Goal: Information Seeking & Learning: Learn about a topic

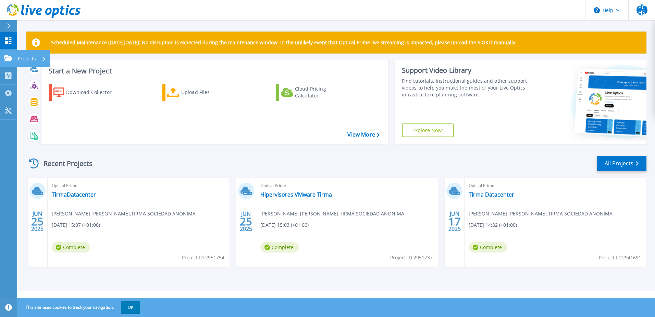
click at [25, 57] on p "Projects" at bounding box center [27, 59] width 18 height 18
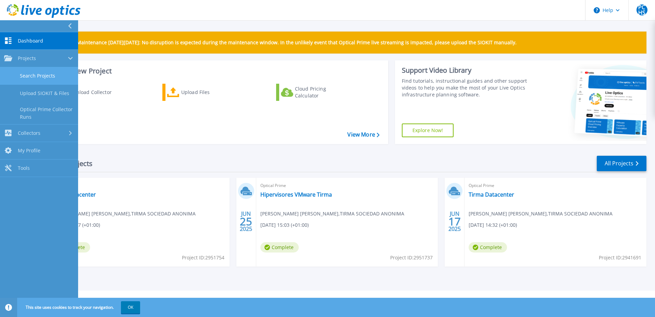
click at [41, 75] on link "Search Projects" at bounding box center [39, 75] width 78 height 17
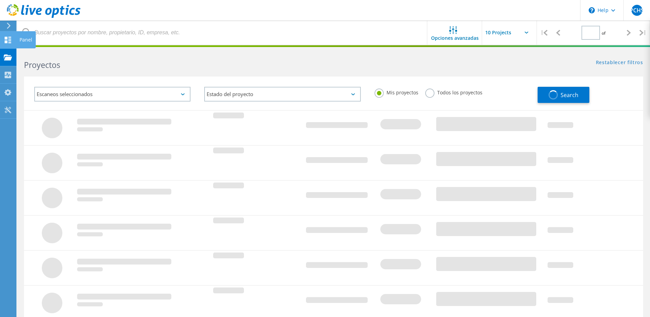
type input "1"
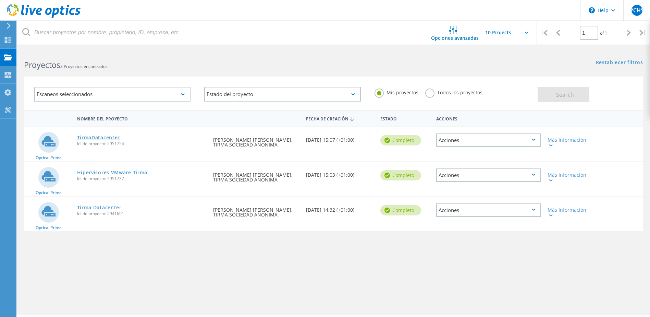
click at [99, 137] on link "TirmaDatacenter" at bounding box center [98, 137] width 43 height 5
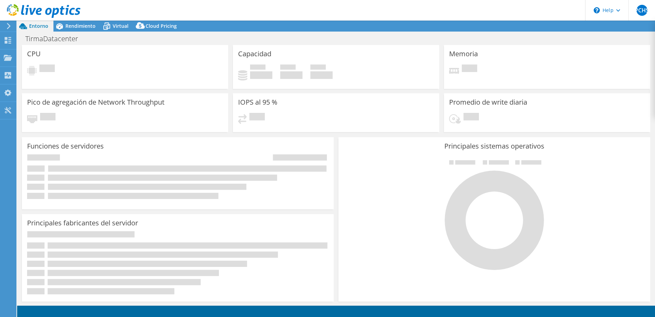
select select "USD"
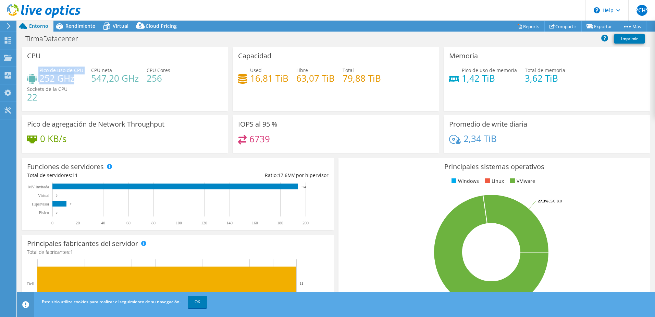
drag, startPoint x: 39, startPoint y: 78, endPoint x: 72, endPoint y: 78, distance: 33.6
click at [72, 78] on div "Pico de uso de CPU 252 GHz" at bounding box center [55, 73] width 56 height 15
drag, startPoint x: 72, startPoint y: 78, endPoint x: 81, endPoint y: 82, distance: 9.5
click at [81, 82] on div "Pico de uso de CPU 252 GHz CPU [PERSON_NAME] 547,20 GHz CPU Cores 256 Sockets d…" at bounding box center [125, 86] width 196 height 41
click at [82, 79] on h4 "252 GHz" at bounding box center [61, 78] width 44 height 8
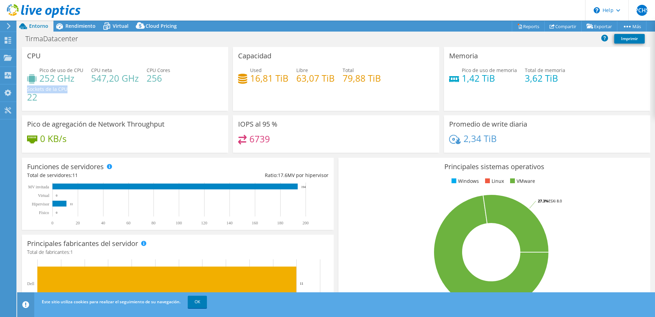
drag, startPoint x: 27, startPoint y: 90, endPoint x: 66, endPoint y: 89, distance: 39.8
click at [66, 89] on div "CPU Pico de uso de CPU 252 GHz CPU [PERSON_NAME] 547,20 GHz CPU Cores 256 Socke…" at bounding box center [125, 79] width 206 height 64
drag, startPoint x: 66, startPoint y: 89, endPoint x: 107, endPoint y: 89, distance: 40.4
click at [107, 89] on div "Pico de uso de CPU 252 GHz CPU [PERSON_NAME] 547,20 GHz CPU Cores 256 Sockets d…" at bounding box center [125, 86] width 196 height 41
drag, startPoint x: 91, startPoint y: 78, endPoint x: 136, endPoint y: 82, distance: 44.3
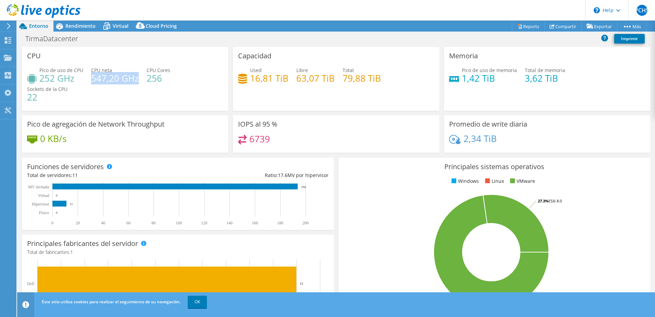
click at [136, 82] on h4 "547,20 GHz" at bounding box center [115, 78] width 48 height 8
drag, startPoint x: 136, startPoint y: 82, endPoint x: 84, endPoint y: 96, distance: 54.1
click at [84, 96] on div "Pico de uso de CPU 252 GHz CPU [PERSON_NAME] 547,20 GHz CPU Cores 256 Sockets d…" at bounding box center [125, 86] width 196 height 41
drag, startPoint x: 249, startPoint y: 77, endPoint x: 280, endPoint y: 78, distance: 30.8
click at [280, 78] on h4 "16,81 TiB" at bounding box center [269, 78] width 38 height 8
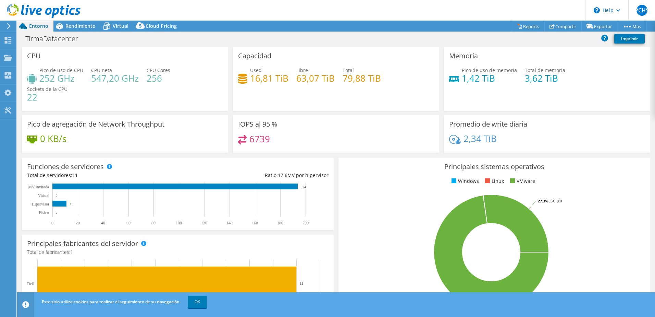
click at [176, 104] on div "Pico de uso de CPU 252 GHz CPU [PERSON_NAME] 547,20 GHz CPU Cores 256 Sockets d…" at bounding box center [125, 86] width 196 height 41
click at [50, 87] on span "Sockets de la CPU" at bounding box center [47, 89] width 40 height 7
drag, startPoint x: 39, startPoint y: 71, endPoint x: 77, endPoint y: 79, distance: 39.2
click at [77, 79] on div "Pico de uso de CPU 252 GHz" at bounding box center [55, 73] width 56 height 15
drag, startPoint x: 77, startPoint y: 79, endPoint x: 76, endPoint y: 86, distance: 6.6
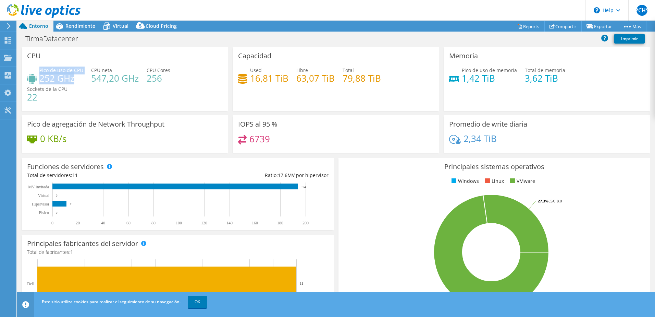
click at [73, 85] on div at bounding box center [73, 85] width 0 height 0
click at [79, 77] on h4 "252 GHz" at bounding box center [61, 78] width 44 height 8
click at [78, 82] on h4 "252 GHz" at bounding box center [61, 78] width 44 height 8
drag, startPoint x: 26, startPoint y: 89, endPoint x: 68, endPoint y: 88, distance: 42.5
click at [68, 88] on div "CPU Pico de uso de CPU 252 GHz CPU [PERSON_NAME] 547,20 GHz CPU Cores 256 Socke…" at bounding box center [125, 79] width 206 height 64
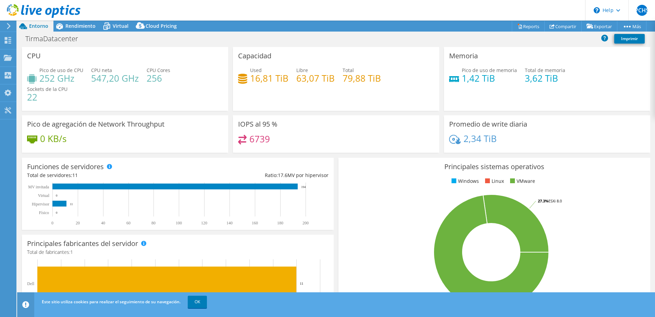
drag, startPoint x: 68, startPoint y: 88, endPoint x: 98, endPoint y: 87, distance: 29.8
click at [98, 87] on div "Pico de uso de CPU 252 GHz CPU [PERSON_NAME] 547,20 GHz CPU Cores 256 Sockets d…" at bounding box center [125, 86] width 196 height 41
click at [72, 26] on span "Rendimiento" at bounding box center [80, 26] width 30 height 7
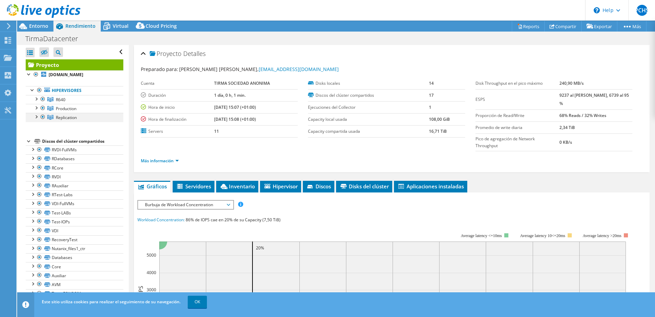
click at [42, 117] on div at bounding box center [42, 117] width 7 height 8
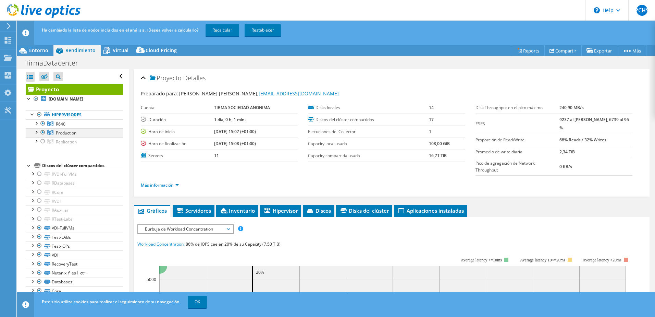
click at [36, 133] on div at bounding box center [36, 131] width 7 height 7
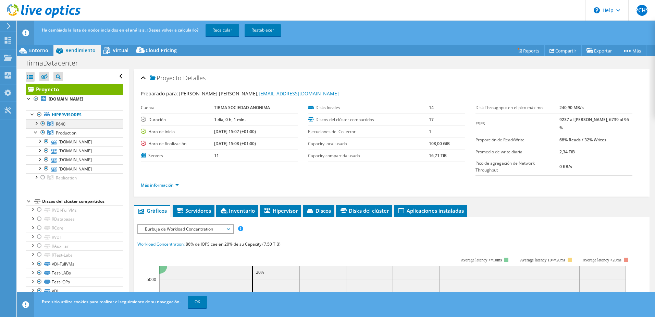
click at [43, 122] on div at bounding box center [42, 123] width 7 height 8
drag, startPoint x: 427, startPoint y: 107, endPoint x: 431, endPoint y: 108, distance: 3.7
click at [431, 108] on td "14" at bounding box center [447, 108] width 36 height 12
drag, startPoint x: 431, startPoint y: 108, endPoint x: 429, endPoint y: 125, distance: 16.5
click at [429, 125] on td "17" at bounding box center [447, 119] width 36 height 12
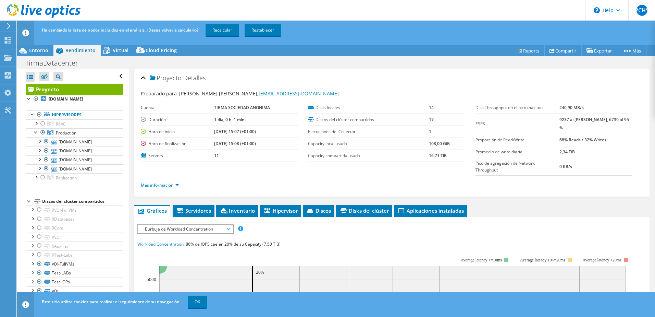
drag, startPoint x: 558, startPoint y: 108, endPoint x: 582, endPoint y: 108, distance: 24.0
click at [582, 108] on tr "Disk Throughput en el [PERSON_NAME] 240,90 MB/s" at bounding box center [554, 108] width 157 height 12
drag, startPoint x: 582, startPoint y: 108, endPoint x: 566, endPoint y: 122, distance: 21.1
click at [566, 122] on b "9237 al [PERSON_NAME], 6739 al 95 %" at bounding box center [595, 124] width 70 height 14
drag, startPoint x: 560, startPoint y: 132, endPoint x: 603, endPoint y: 133, distance: 43.2
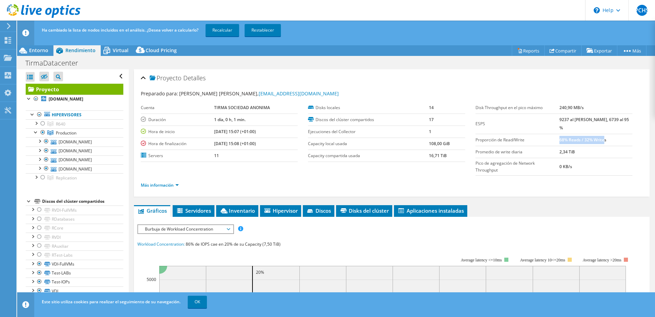
click at [603, 137] on b "68% Reads / 32% Writes" at bounding box center [583, 140] width 47 height 6
drag, startPoint x: 474, startPoint y: 146, endPoint x: 575, endPoint y: 146, distance: 100.4
click at [575, 146] on tr "Promedio de write diaria 2,34 TiB" at bounding box center [554, 152] width 157 height 12
drag, startPoint x: 575, startPoint y: 146, endPoint x: 515, endPoint y: 161, distance: 61.6
click at [515, 161] on td "Pico de agregación de Network Throughput" at bounding box center [518, 166] width 84 height 17
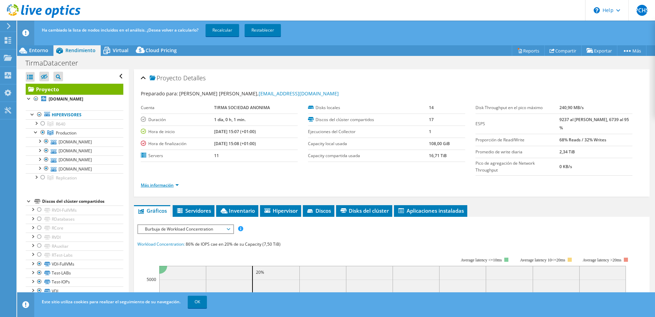
click at [174, 182] on link "Más información" at bounding box center [160, 185] width 38 height 6
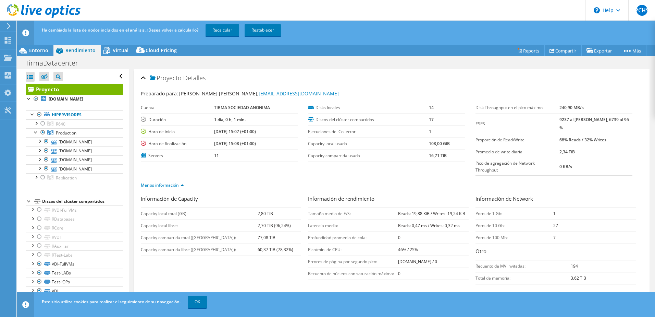
scroll to position [34, 0]
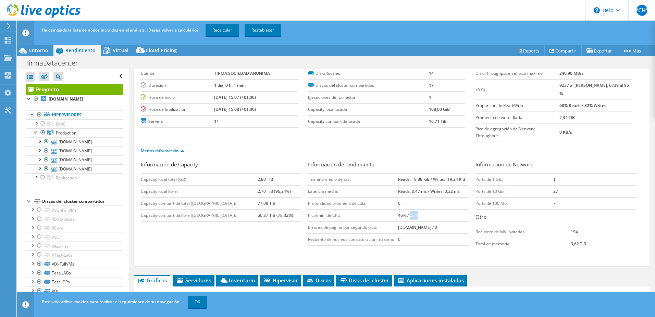
drag, startPoint x: 407, startPoint y: 202, endPoint x: 416, endPoint y: 202, distance: 8.6
click at [416, 209] on td "46% / 25%" at bounding box center [433, 215] width 70 height 12
click at [324, 209] on td "Pico/mín. de CPU:" at bounding box center [353, 215] width 90 height 12
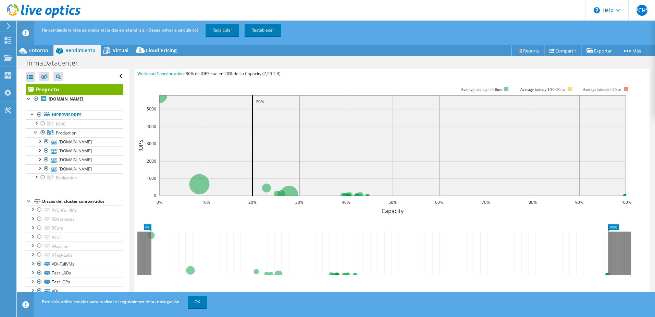
scroll to position [287, 0]
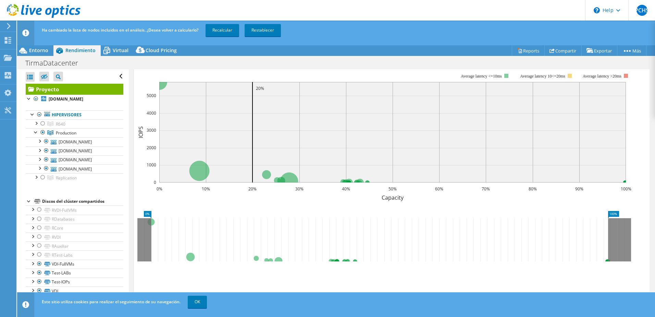
click at [164, 294] on h2 "Controles avanzados de gráficos" at bounding box center [187, 301] width 100 height 14
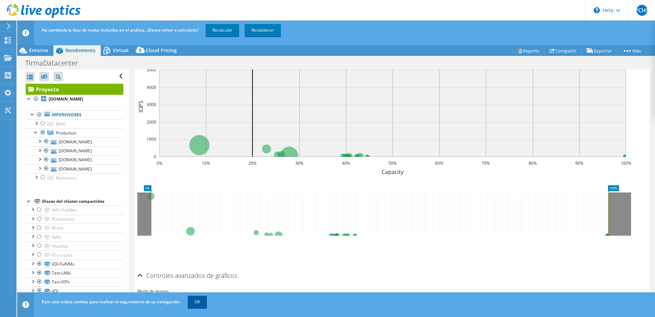
click at [201, 301] on link "OK" at bounding box center [197, 301] width 19 height 12
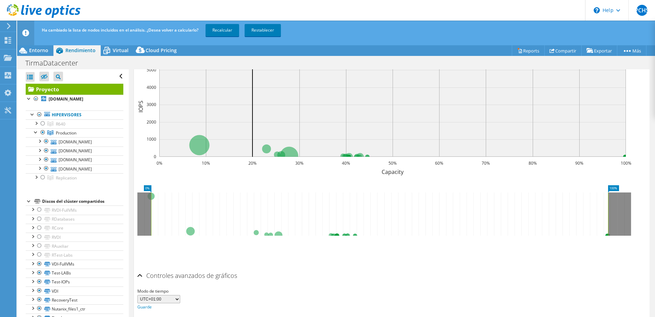
scroll to position [315, 0]
click at [152, 267] on h2 "Controles avanzados de gráficos" at bounding box center [187, 274] width 100 height 14
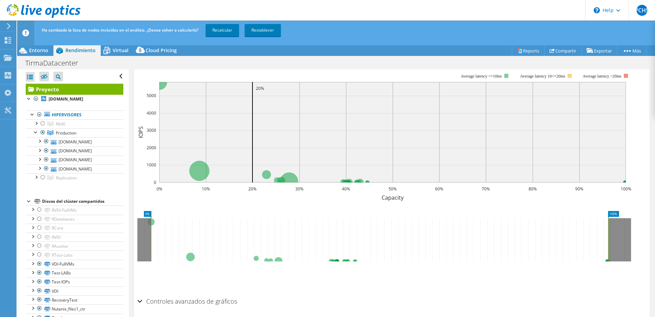
scroll to position [116, 0]
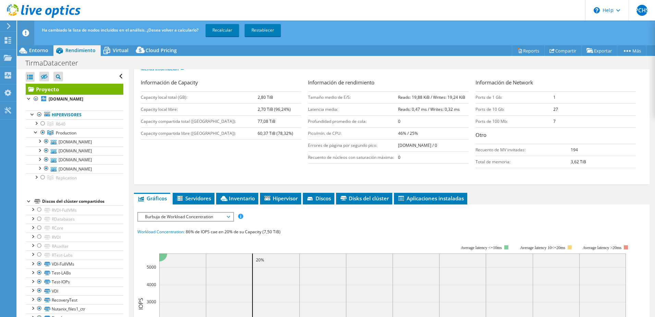
click at [207, 212] on span "Burbuja de Workload Concentration" at bounding box center [186, 216] width 88 height 8
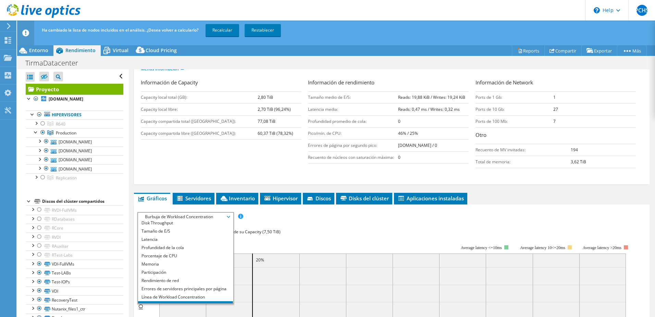
scroll to position [12, 0]
click at [181, 250] on li "Porcentaje de CPU" at bounding box center [185, 254] width 95 height 8
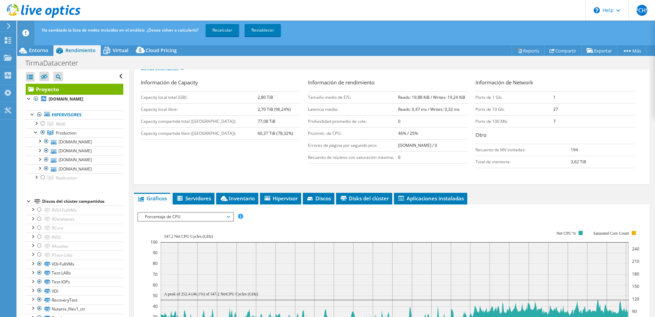
scroll to position [185, 0]
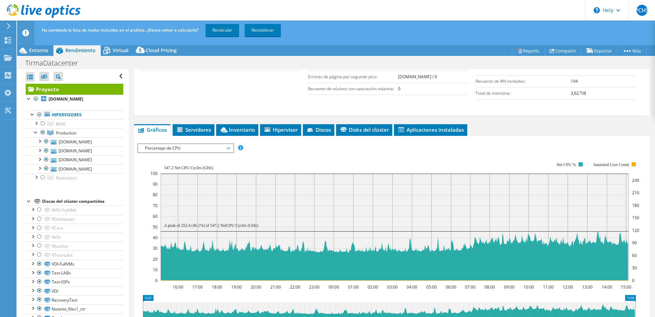
click at [447, 223] on rect at bounding box center [395, 226] width 468 height 107
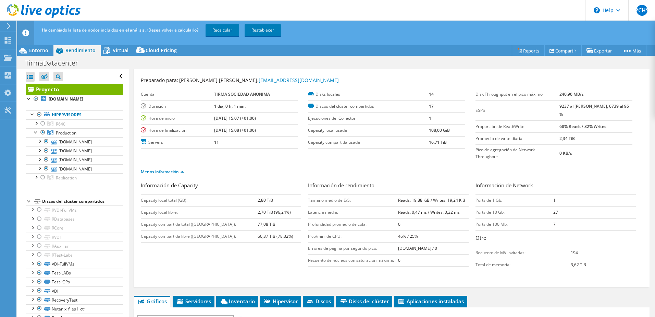
scroll to position [0, 0]
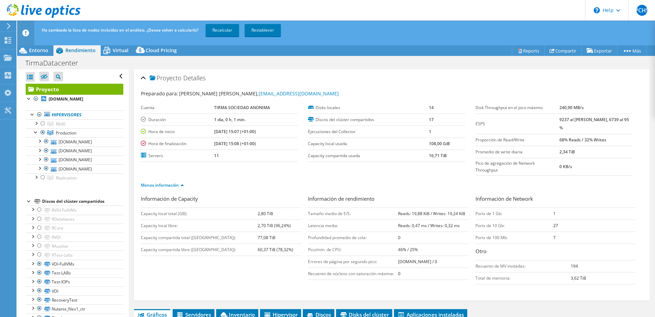
click at [410, 246] on b "46% / 25%" at bounding box center [408, 249] width 20 height 6
click at [111, 49] on icon at bounding box center [107, 51] width 12 height 12
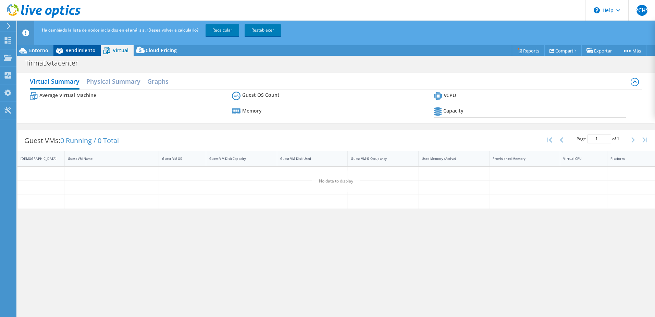
click at [80, 50] on span "Rendimiento" at bounding box center [80, 50] width 30 height 7
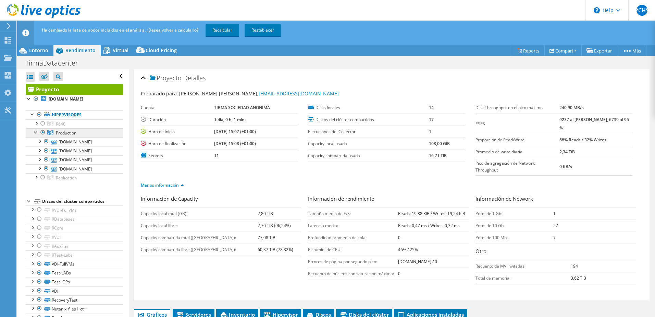
click at [58, 133] on span "Production" at bounding box center [66, 133] width 21 height 6
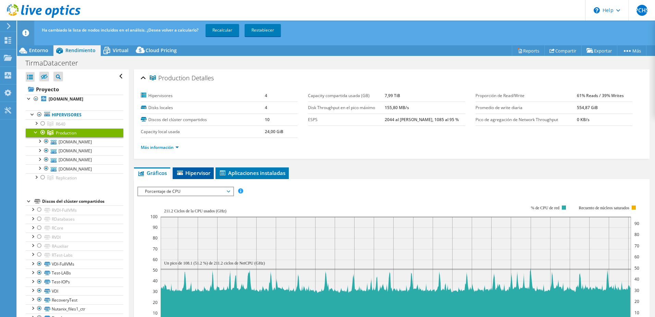
click at [205, 174] on span "Hipervisor" at bounding box center [193, 172] width 34 height 7
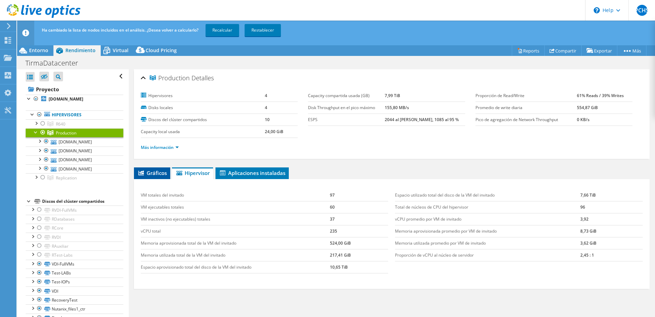
click at [156, 173] on span "Gráficos" at bounding box center [151, 172] width 29 height 7
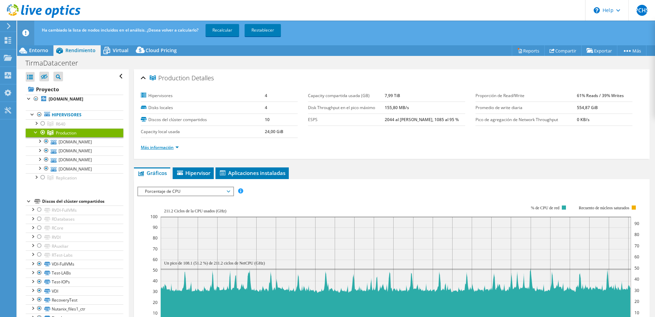
click at [163, 148] on link "Más información" at bounding box center [160, 147] width 38 height 6
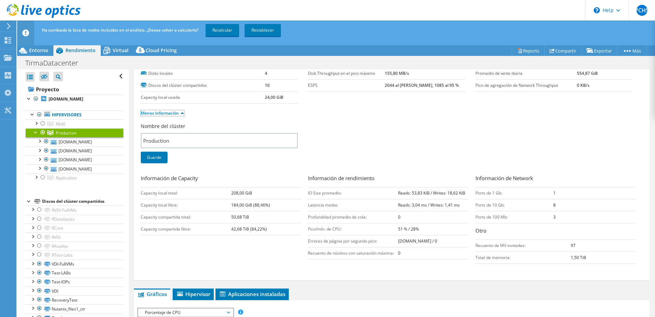
scroll to position [69, 0]
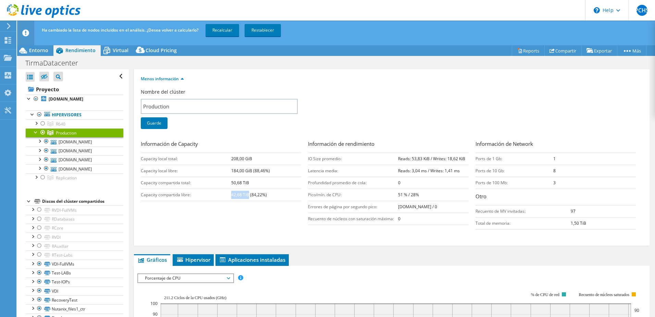
drag, startPoint x: 232, startPoint y: 195, endPoint x: 249, endPoint y: 195, distance: 17.5
click at [249, 195] on b "42,68 TiB (84,22%)" at bounding box center [249, 195] width 36 height 6
drag, startPoint x: 249, startPoint y: 195, endPoint x: 224, endPoint y: 214, distance: 31.6
click at [224, 214] on div "Información de Capacity Capacity local total: 208,00 GiB Capacity local libre: …" at bounding box center [392, 186] width 502 height 93
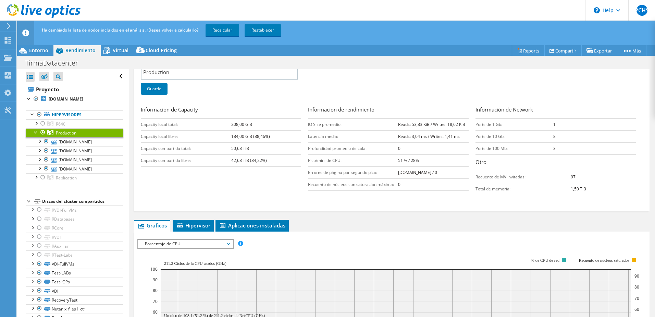
drag, startPoint x: 367, startPoint y: 190, endPoint x: 325, endPoint y: 182, distance: 42.3
click at [325, 182] on td "Recuento de núcleos con saturación máxima:" at bounding box center [353, 184] width 90 height 12
click at [268, 191] on div "Información de Capacity Capacity local total: 208,00 GiB Capacity local libre: …" at bounding box center [392, 152] width 502 height 93
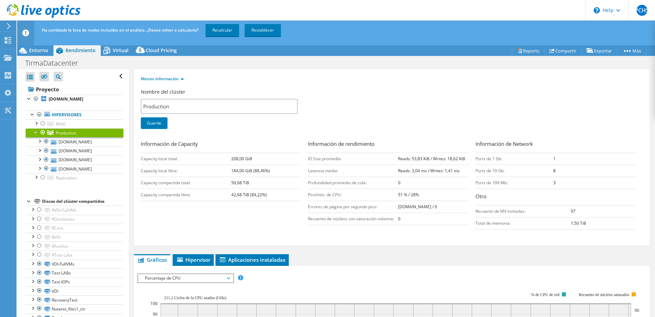
drag, startPoint x: 196, startPoint y: 220, endPoint x: 181, endPoint y: 213, distance: 16.4
click at [196, 220] on div "Información de Capacity Capacity local total: 208,00 GiB Capacity local libre: …" at bounding box center [392, 186] width 502 height 93
click at [172, 109] on input "Production" at bounding box center [219, 106] width 157 height 15
click at [74, 143] on link "[DOMAIN_NAME]" at bounding box center [75, 141] width 98 height 9
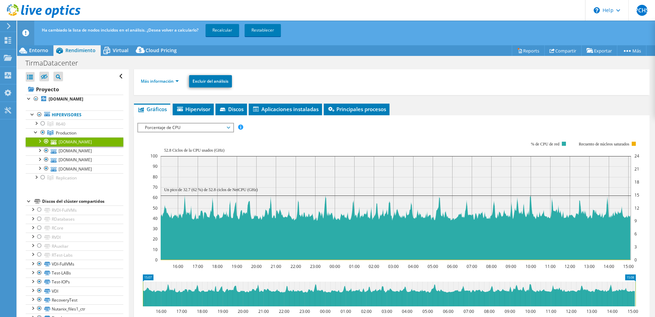
scroll to position [0, 0]
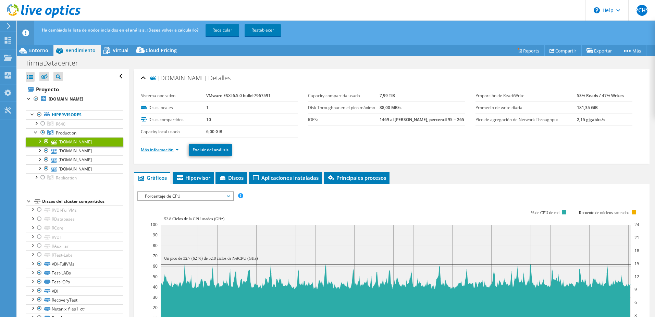
click at [164, 148] on link "Más información" at bounding box center [160, 150] width 38 height 6
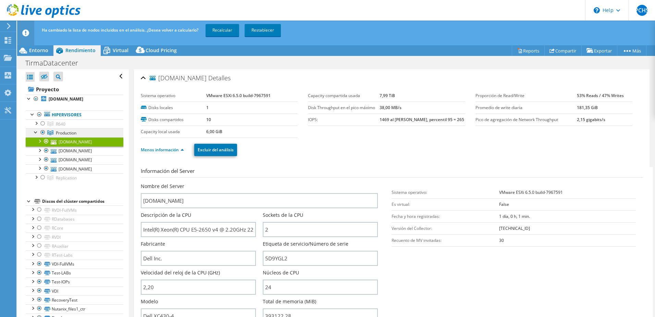
click at [63, 133] on span "Production" at bounding box center [66, 133] width 21 height 6
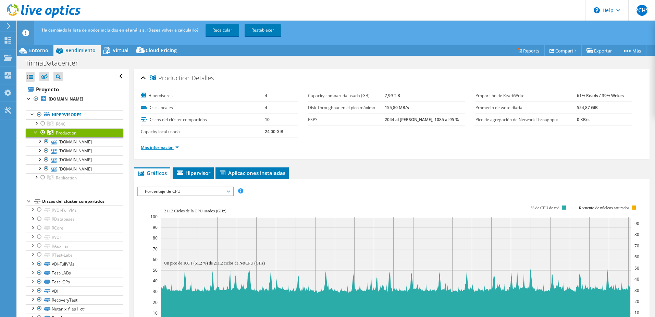
click at [175, 149] on link "Más información" at bounding box center [160, 147] width 38 height 6
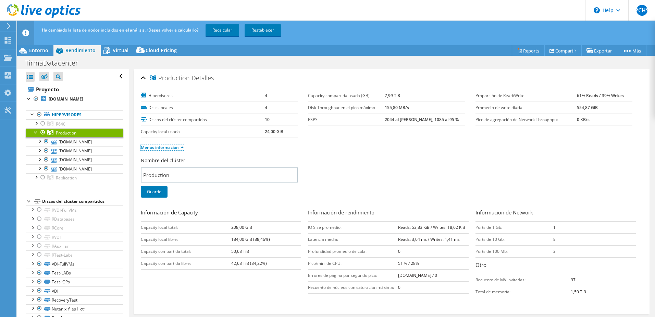
scroll to position [34, 0]
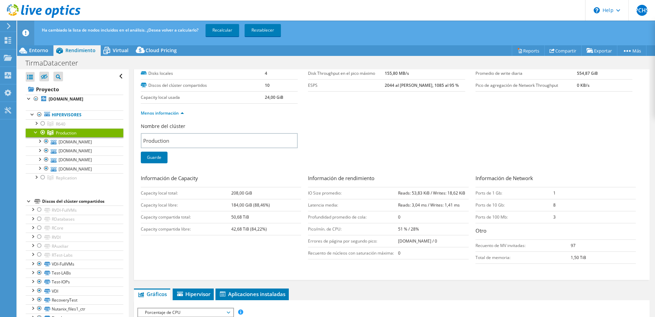
click at [72, 133] on span "Production" at bounding box center [66, 133] width 21 height 6
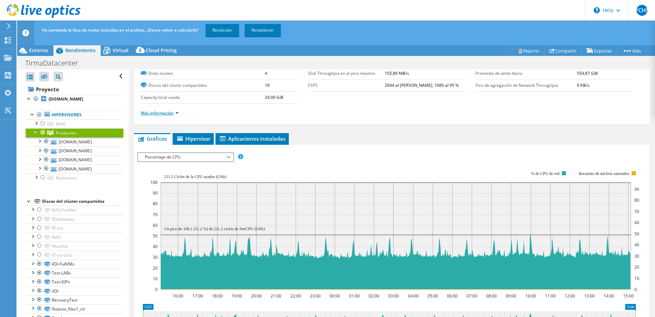
click at [168, 114] on link "Más información" at bounding box center [160, 113] width 38 height 6
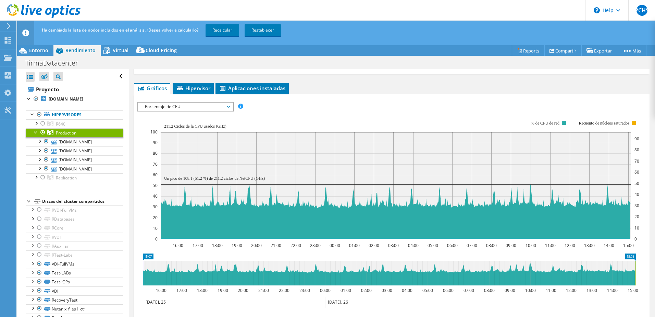
scroll to position [301, 0]
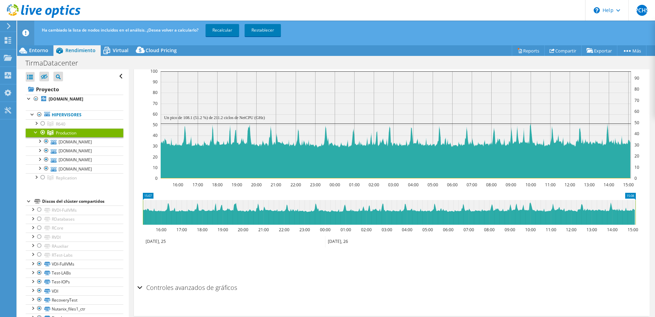
click at [184, 287] on h2 "Controles avanzados de gráficos" at bounding box center [187, 287] width 100 height 14
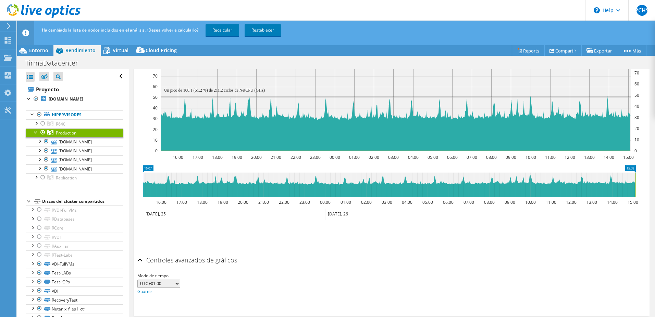
click at [171, 261] on h2 "Controles avanzados de gráficos" at bounding box center [187, 260] width 100 height 14
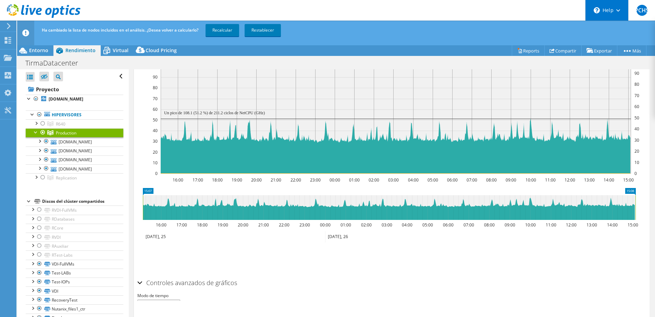
scroll to position [301, 0]
